Goal: Information Seeking & Learning: Compare options

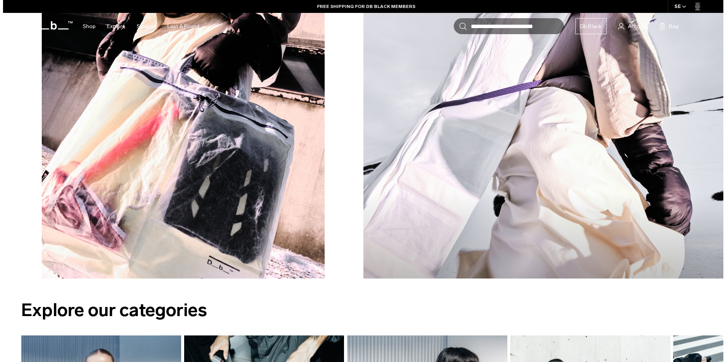
scroll to position [947, 0]
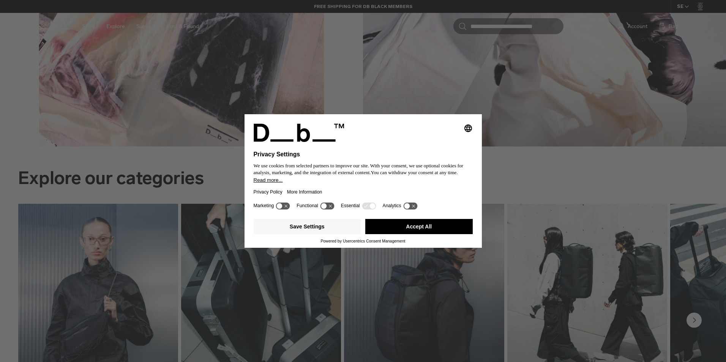
click at [404, 225] on button "Accept All" at bounding box center [418, 226] width 107 height 15
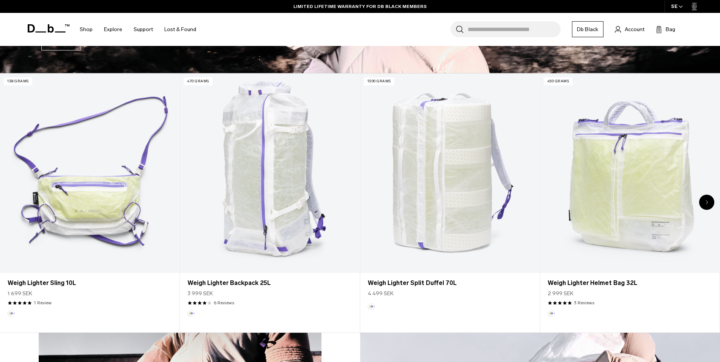
scroll to position [373, 0]
click at [707, 200] on icon "Next slide" at bounding box center [707, 202] width 3 height 5
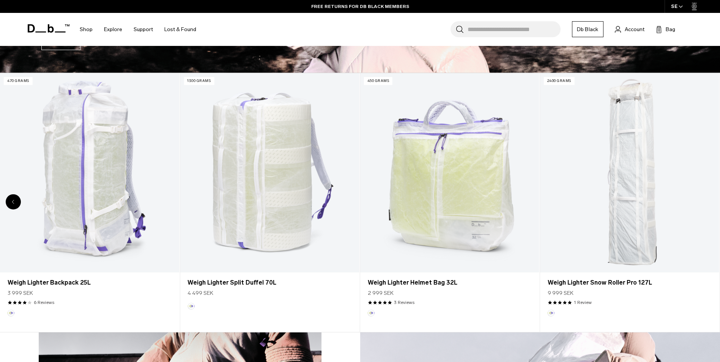
click at [11, 200] on div "Previous slide" at bounding box center [13, 201] width 15 height 15
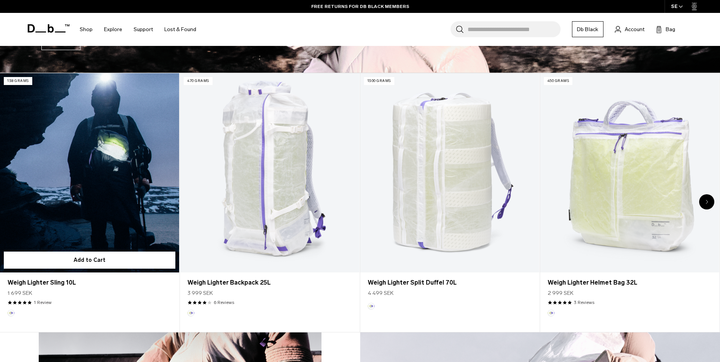
click at [65, 188] on link "Weigh Lighter Sling 10L" at bounding box center [89, 172] width 179 height 199
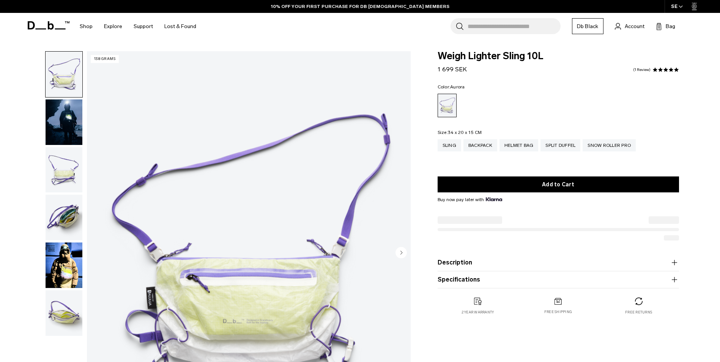
click at [62, 123] on img "button" at bounding box center [64, 123] width 37 height 46
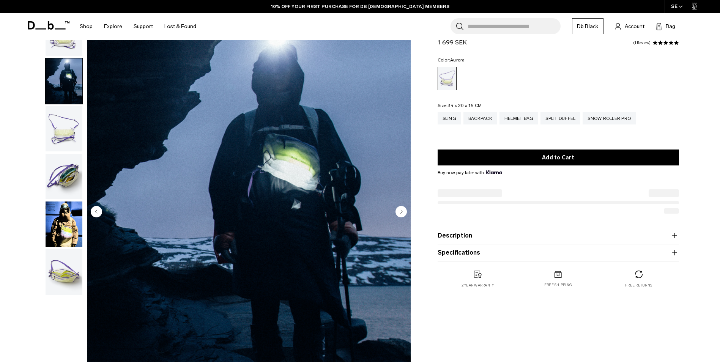
scroll to position [41, 0]
click at [61, 137] on img "button" at bounding box center [64, 129] width 37 height 46
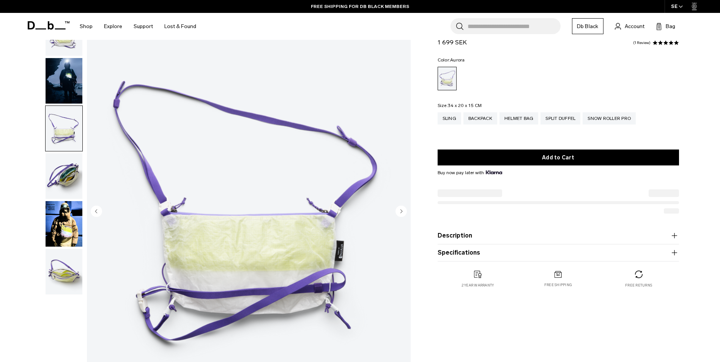
click at [62, 169] on img "button" at bounding box center [64, 176] width 37 height 46
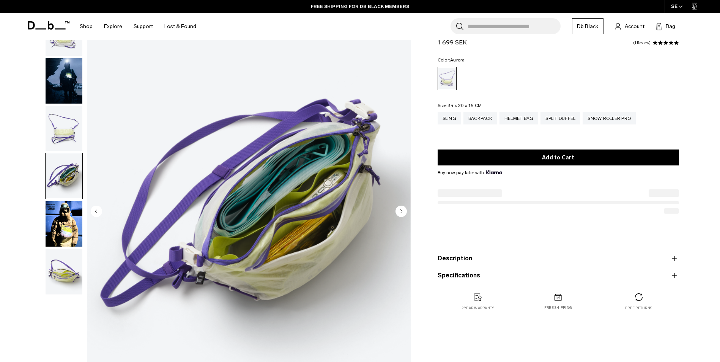
click at [65, 207] on img "button" at bounding box center [64, 224] width 37 height 46
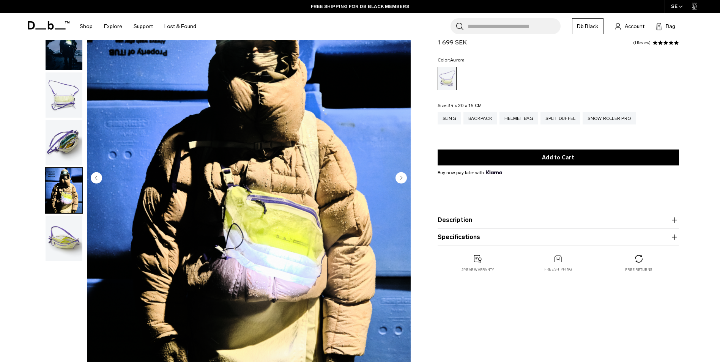
scroll to position [75, 0]
click at [68, 252] on img "button" at bounding box center [64, 238] width 37 height 46
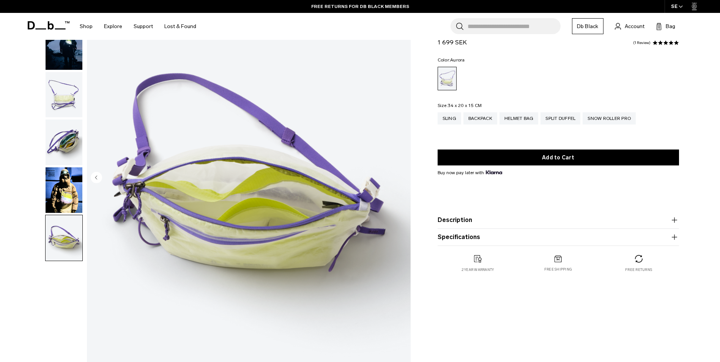
click at [460, 222] on button "Description" at bounding box center [559, 220] width 242 height 9
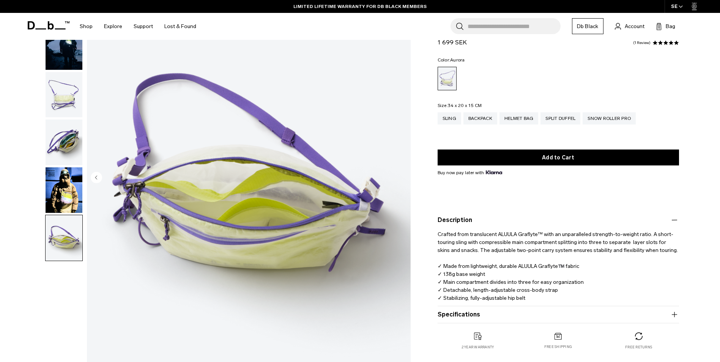
click at [563, 314] on button "Specifications" at bounding box center [559, 314] width 242 height 9
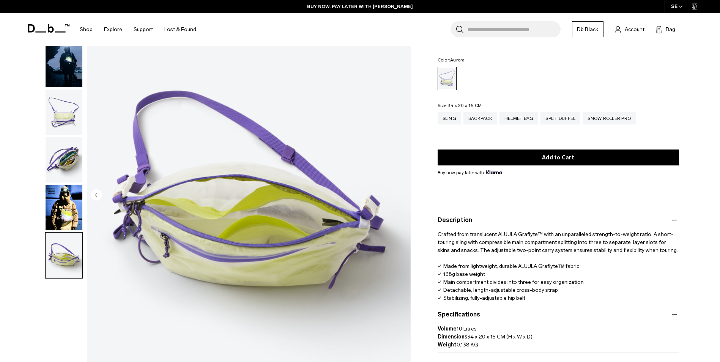
scroll to position [57, 0]
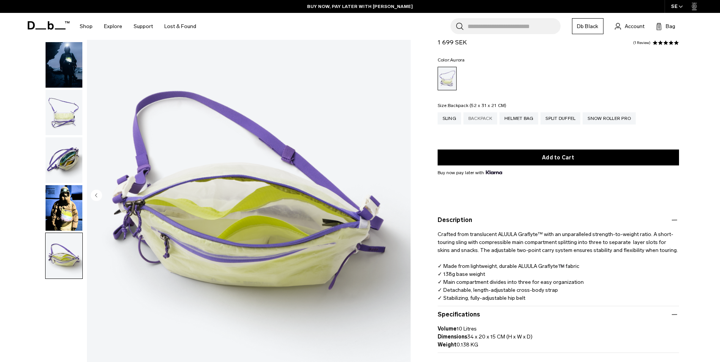
click at [486, 121] on div "Backpack" at bounding box center [481, 118] width 34 height 12
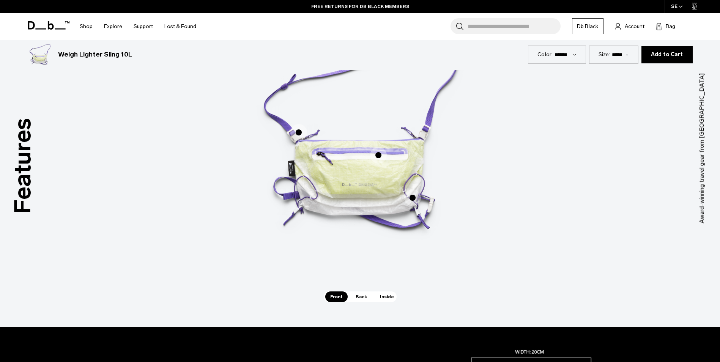
scroll to position [494, 0]
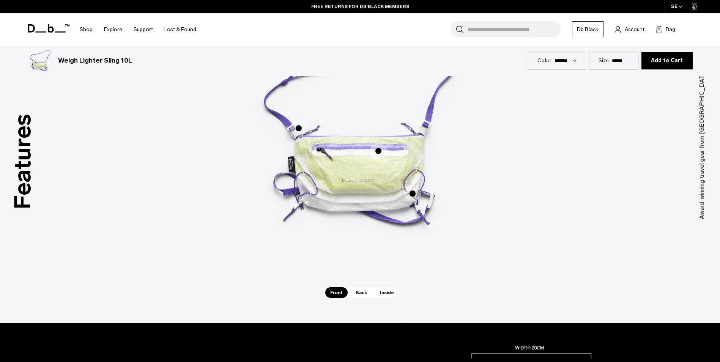
click at [358, 291] on span "Back" at bounding box center [361, 292] width 21 height 11
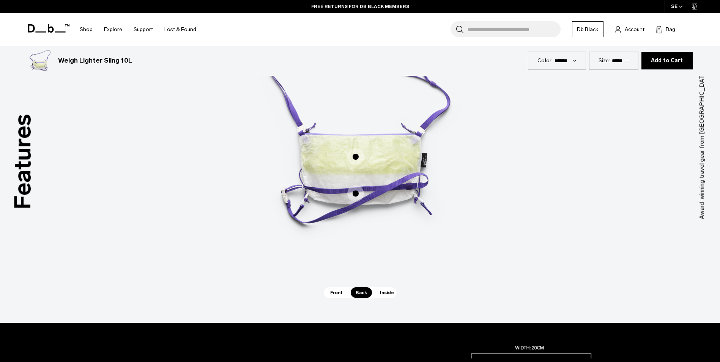
click at [355, 192] on span "2 / 3" at bounding box center [355, 193] width 17 height 17
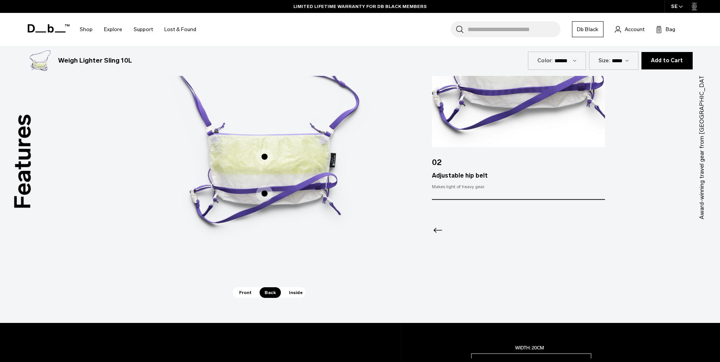
click at [265, 158] on span "2 / 3" at bounding box center [264, 156] width 17 height 17
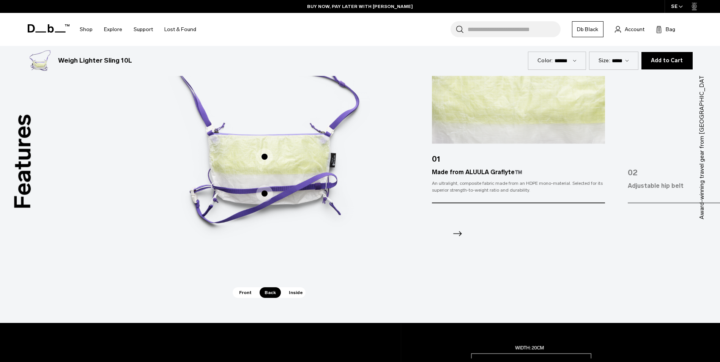
click at [296, 295] on span "Inside" at bounding box center [296, 292] width 24 height 11
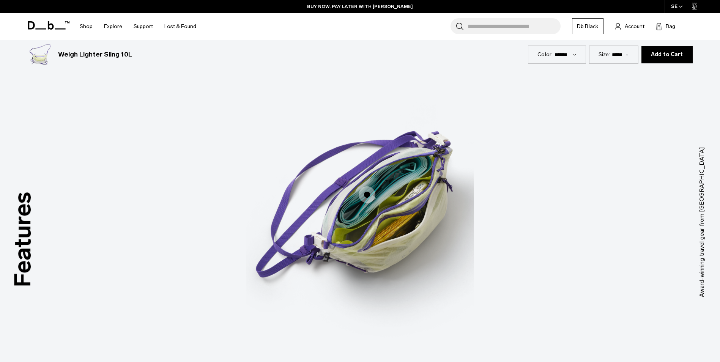
scroll to position [416, 0]
click at [364, 196] on span "3 / 3" at bounding box center [367, 195] width 17 height 17
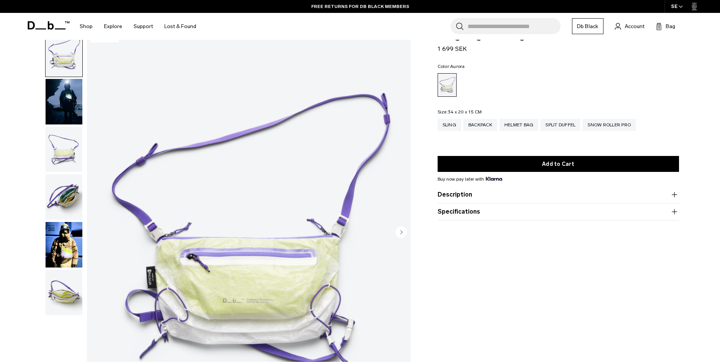
scroll to position [35, 0]
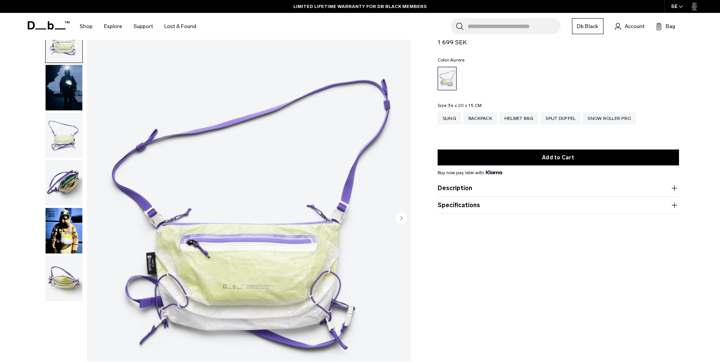
click at [264, 267] on img "1 / 6" at bounding box center [249, 219] width 324 height 404
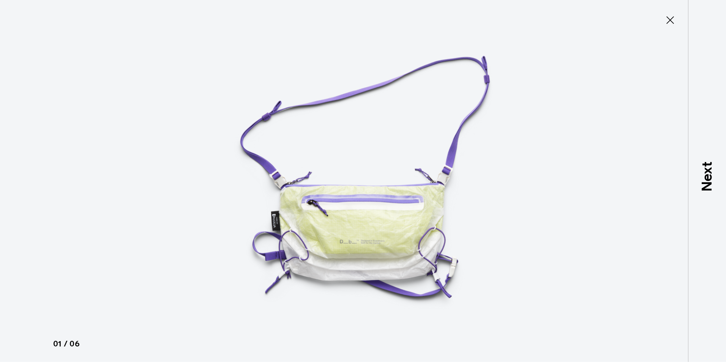
click at [668, 27] on button "Close" at bounding box center [670, 20] width 25 height 16
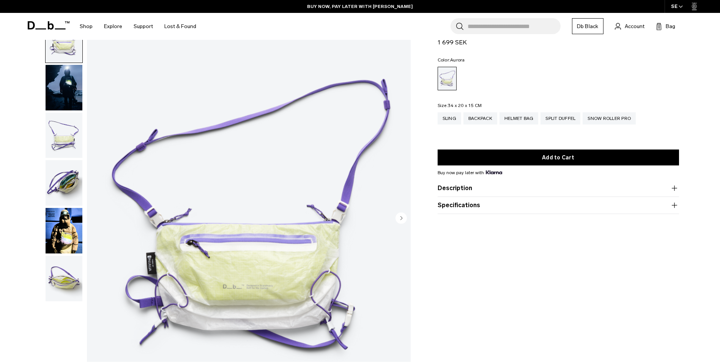
scroll to position [0, 0]
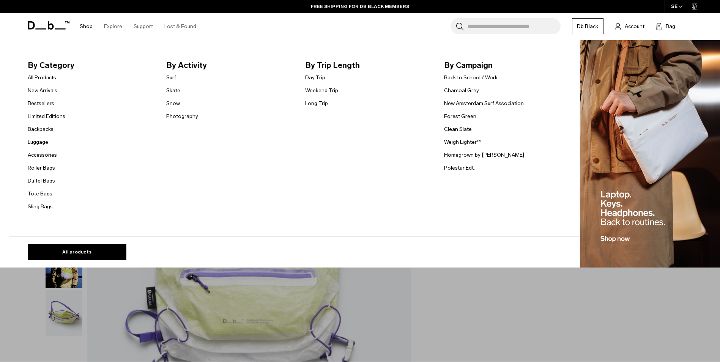
click at [647, 141] on img "Main Navigation" at bounding box center [650, 154] width 140 height 228
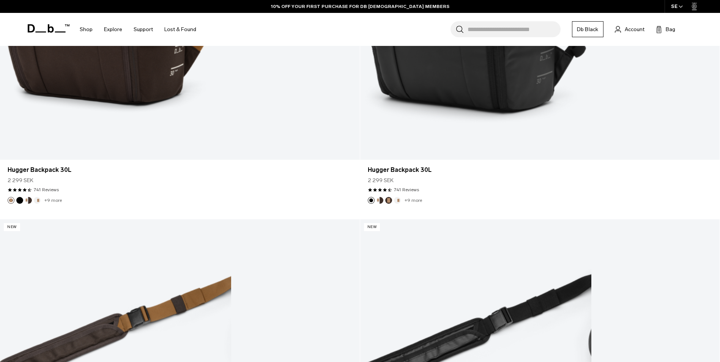
scroll to position [922, 0]
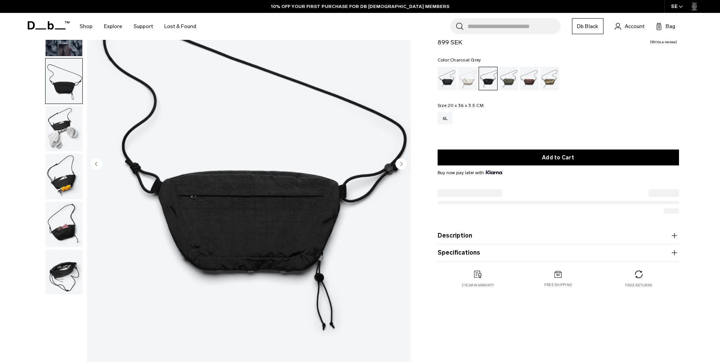
click at [68, 117] on img "button" at bounding box center [64, 129] width 37 height 46
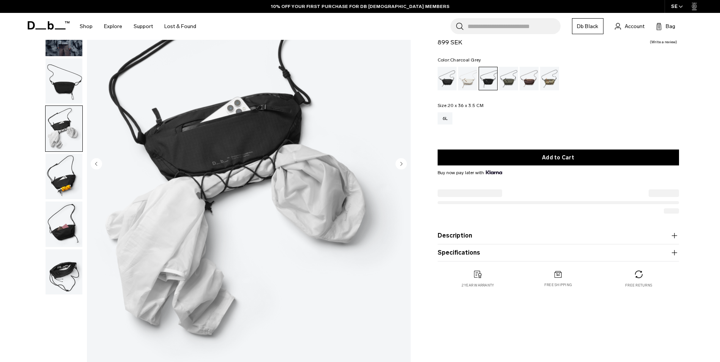
click at [63, 172] on img "button" at bounding box center [64, 177] width 37 height 46
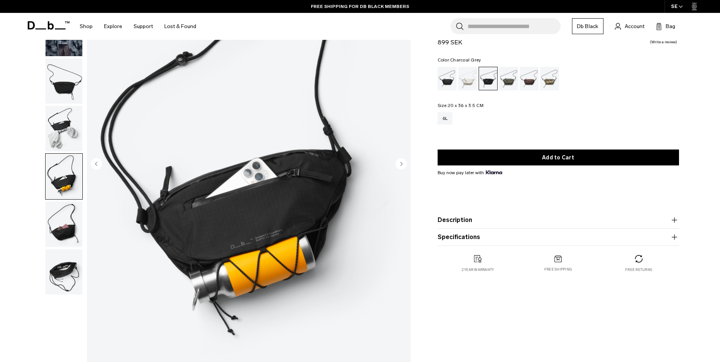
click at [65, 225] on img "button" at bounding box center [64, 225] width 37 height 46
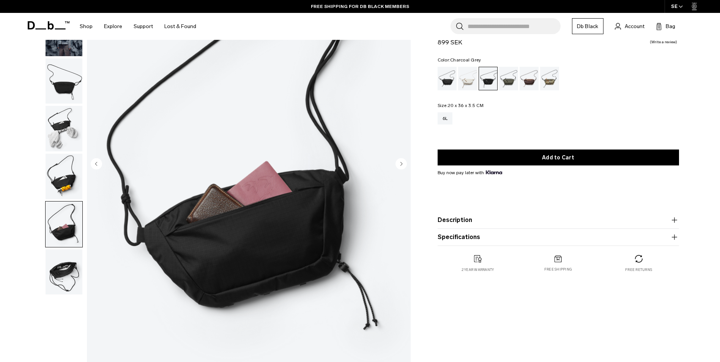
click at [66, 269] on img "button" at bounding box center [64, 273] width 37 height 46
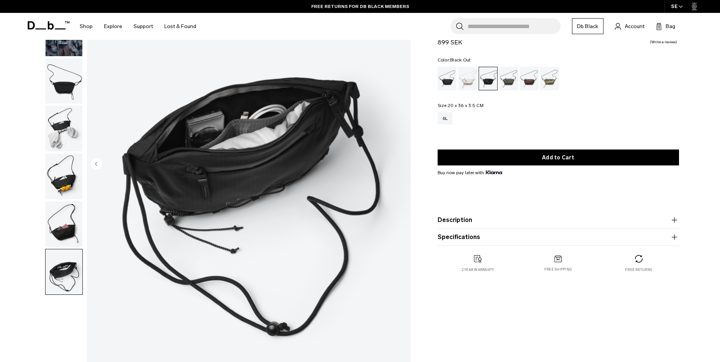
click at [447, 76] on div "Black Out" at bounding box center [447, 79] width 19 height 24
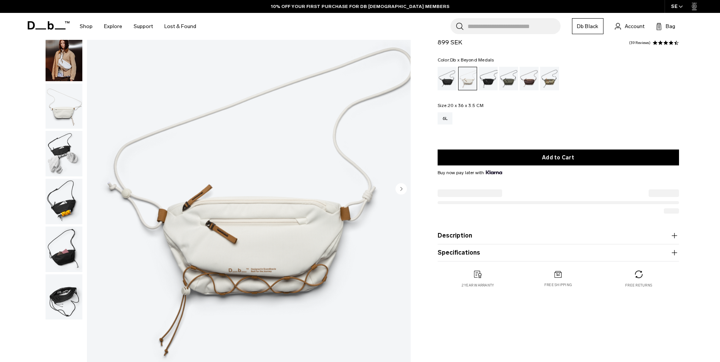
click at [554, 81] on div "Db x Beyond Medals" at bounding box center [549, 79] width 19 height 24
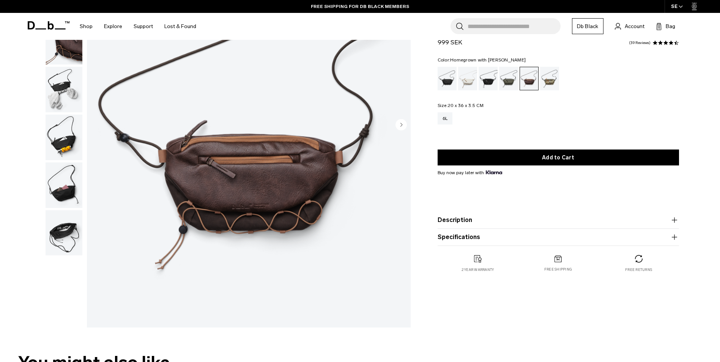
scroll to position [128, 0]
click at [498, 216] on button "Description" at bounding box center [559, 220] width 242 height 9
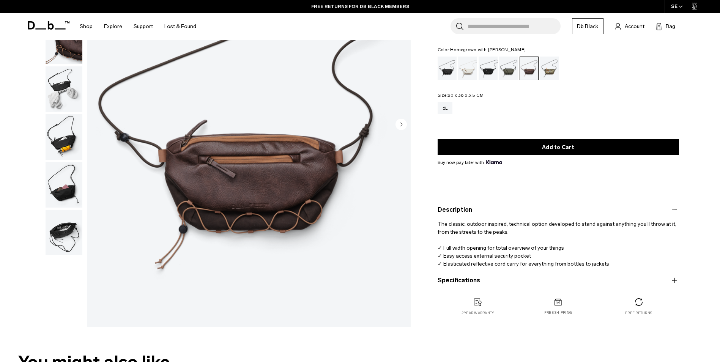
click at [469, 282] on button "Specifications" at bounding box center [559, 280] width 242 height 9
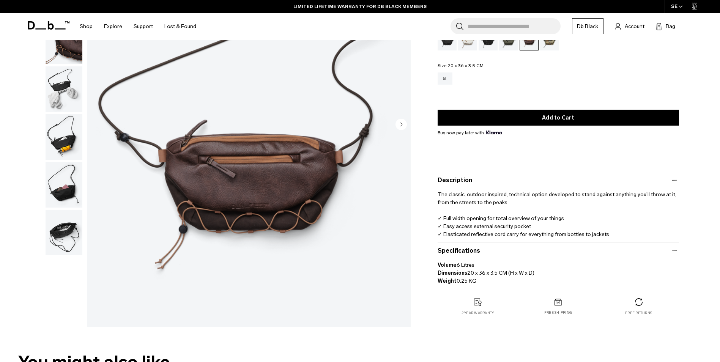
click at [401, 124] on icon "Next slide" at bounding box center [402, 124] width 2 height 3
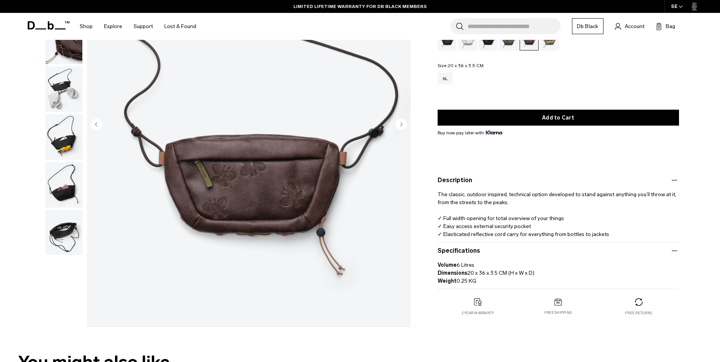
click at [401, 124] on icon "Next slide" at bounding box center [402, 124] width 2 height 3
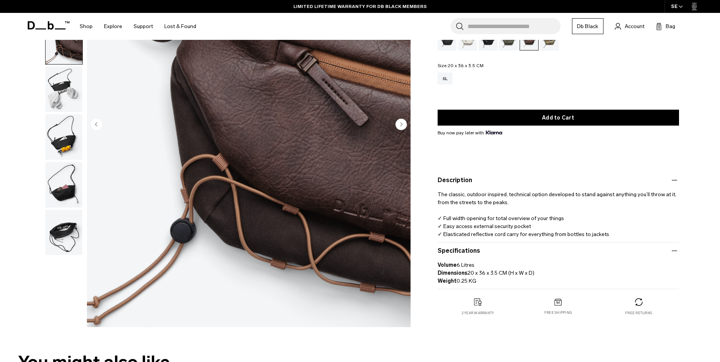
click at [401, 124] on icon "Next slide" at bounding box center [402, 124] width 2 height 3
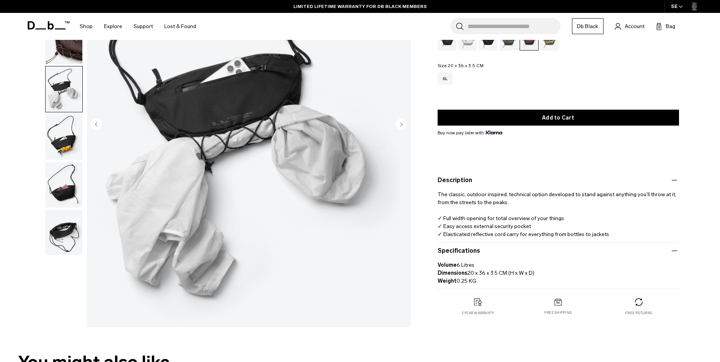
click at [401, 124] on icon "Next slide" at bounding box center [402, 124] width 2 height 3
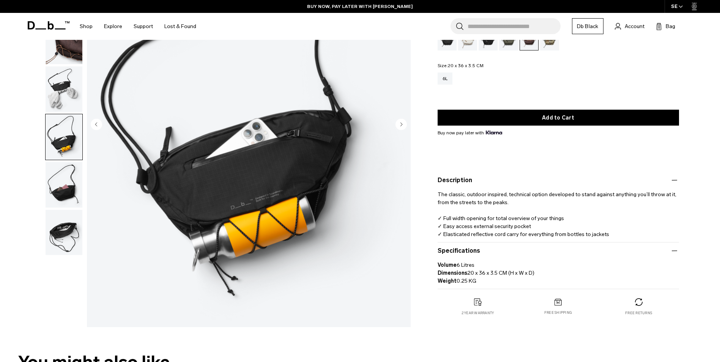
click at [401, 124] on icon "Next slide" at bounding box center [402, 124] width 2 height 3
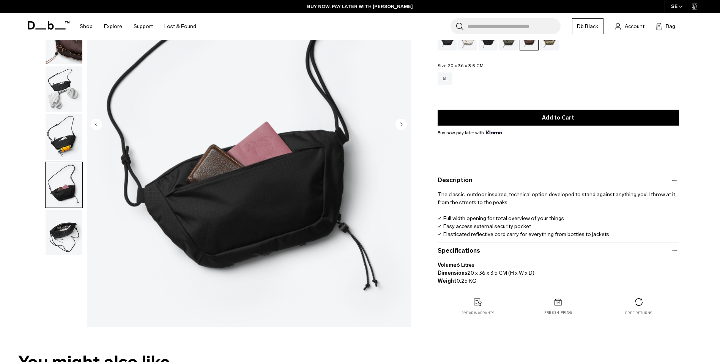
scroll to position [15, 0]
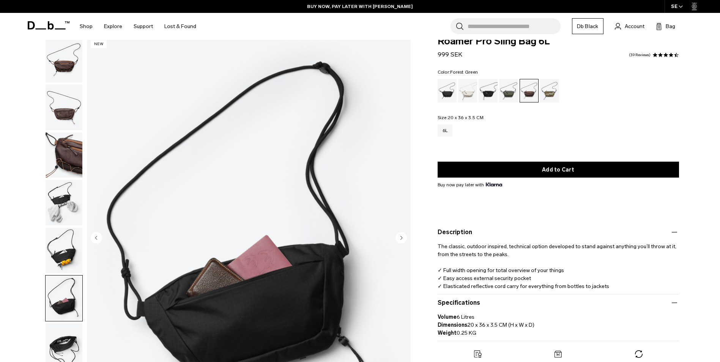
click at [510, 89] on div "Forest Green" at bounding box center [508, 91] width 19 height 24
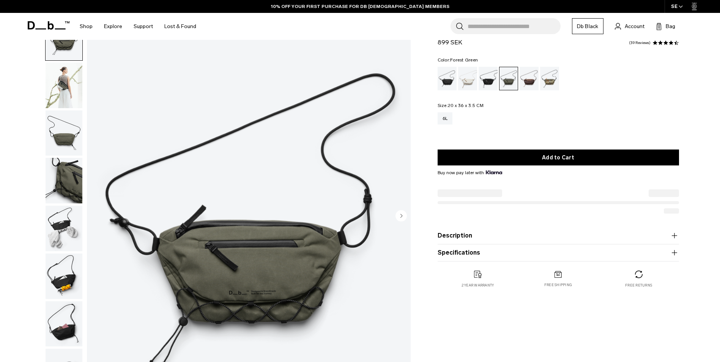
click at [53, 93] on img "button" at bounding box center [64, 86] width 37 height 46
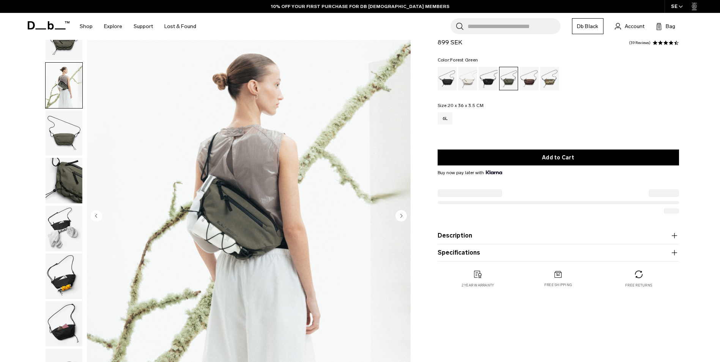
click at [59, 132] on img "button" at bounding box center [64, 134] width 37 height 46
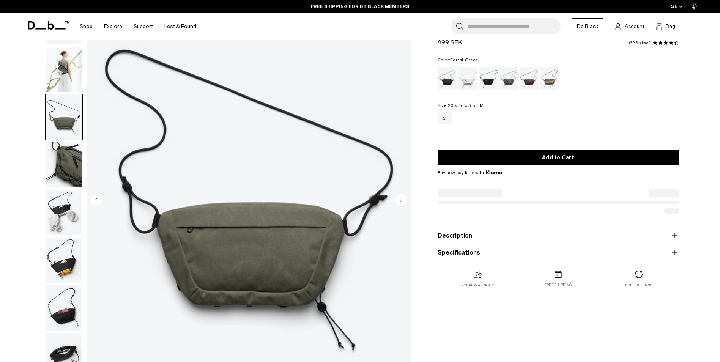
scroll to position [53, 0]
click at [61, 171] on img "button" at bounding box center [64, 165] width 37 height 46
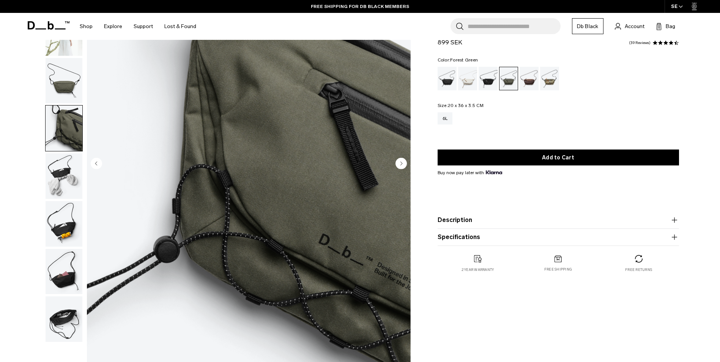
scroll to position [90, 0]
click at [61, 185] on img "button" at bounding box center [64, 176] width 37 height 46
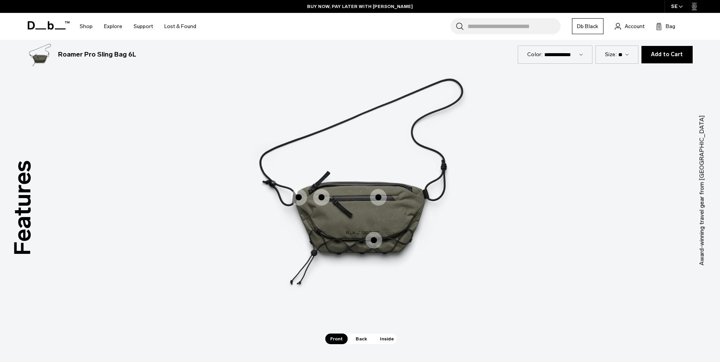
scroll to position [1050, 0]
click at [374, 241] on span "1 / 3" at bounding box center [374, 240] width 17 height 17
click at [373, 242] on span "1 / 3" at bounding box center [374, 240] width 17 height 17
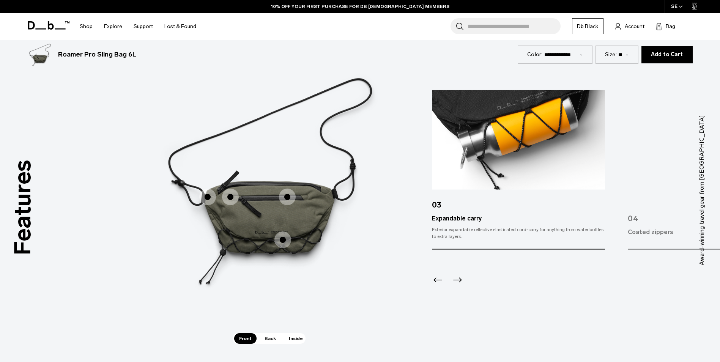
scroll to position [1037, 0]
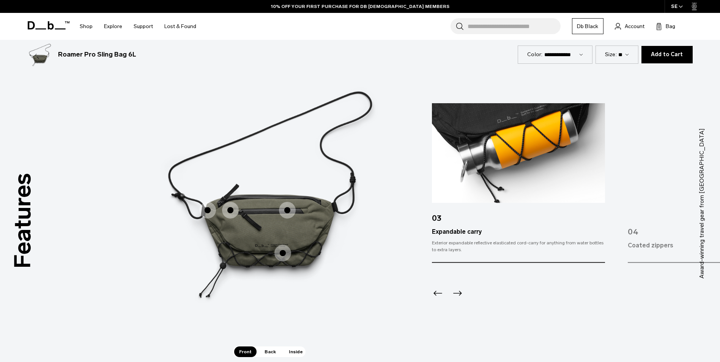
click at [290, 212] on span "1 / 3" at bounding box center [287, 210] width 17 height 17
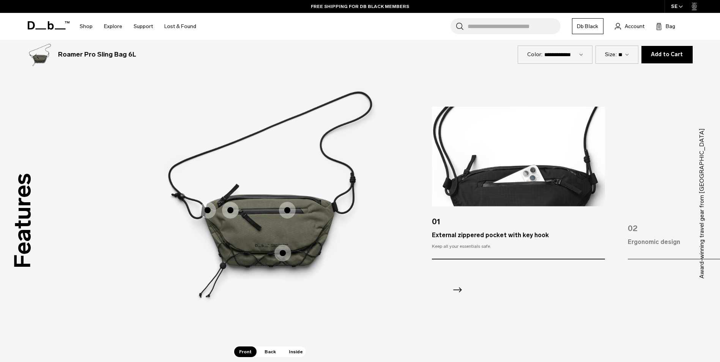
click at [234, 212] on span "1 / 3" at bounding box center [230, 210] width 17 height 17
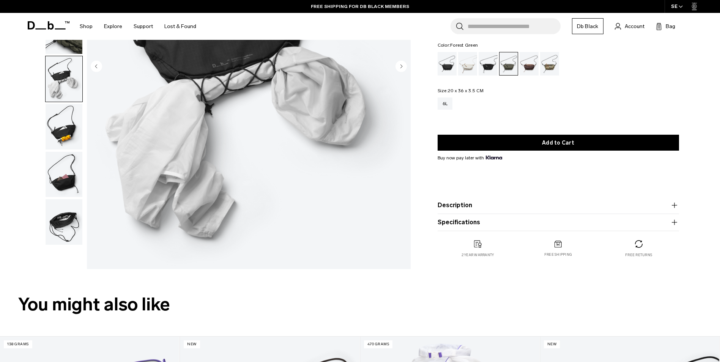
scroll to position [0, 0]
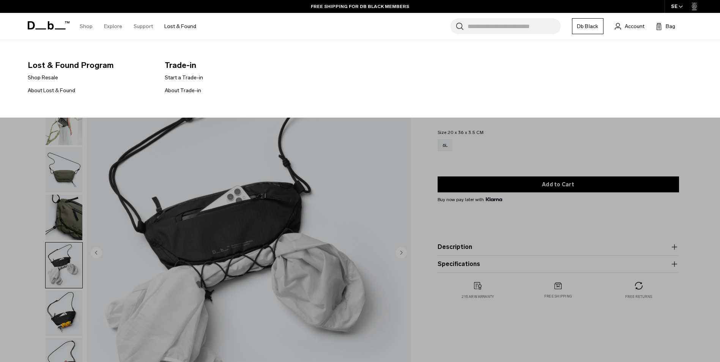
click at [187, 30] on link "Lost & Found" at bounding box center [180, 26] width 32 height 27
